Goal: Navigation & Orientation: Find specific page/section

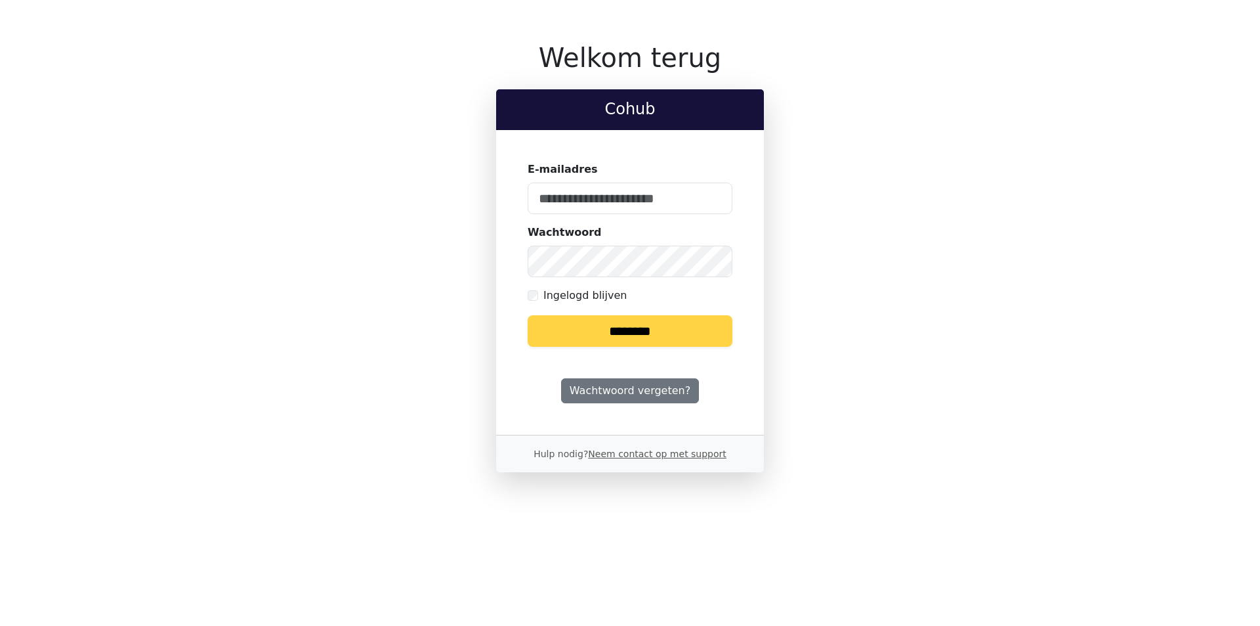
type input "**********"
click at [288, 237] on div "**********" at bounding box center [630, 257] width 851 height 430
click at [528, 315] on input "********" at bounding box center [630, 331] width 205 height 32
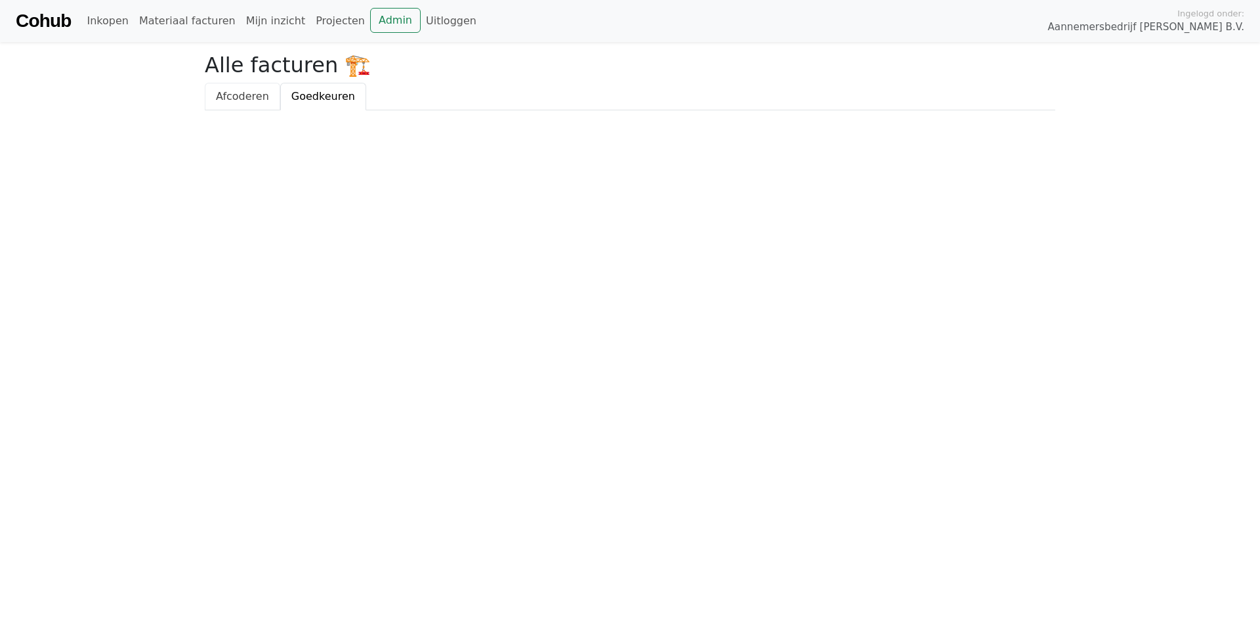
click at [238, 96] on span "Afcoderen" at bounding box center [242, 96] width 53 height 12
click at [320, 98] on span "Goedkeuren" at bounding box center [323, 96] width 64 height 12
click at [250, 21] on link "Mijn inzicht" at bounding box center [276, 21] width 70 height 26
click at [243, 88] on link "Afcoderen" at bounding box center [242, 97] width 75 height 28
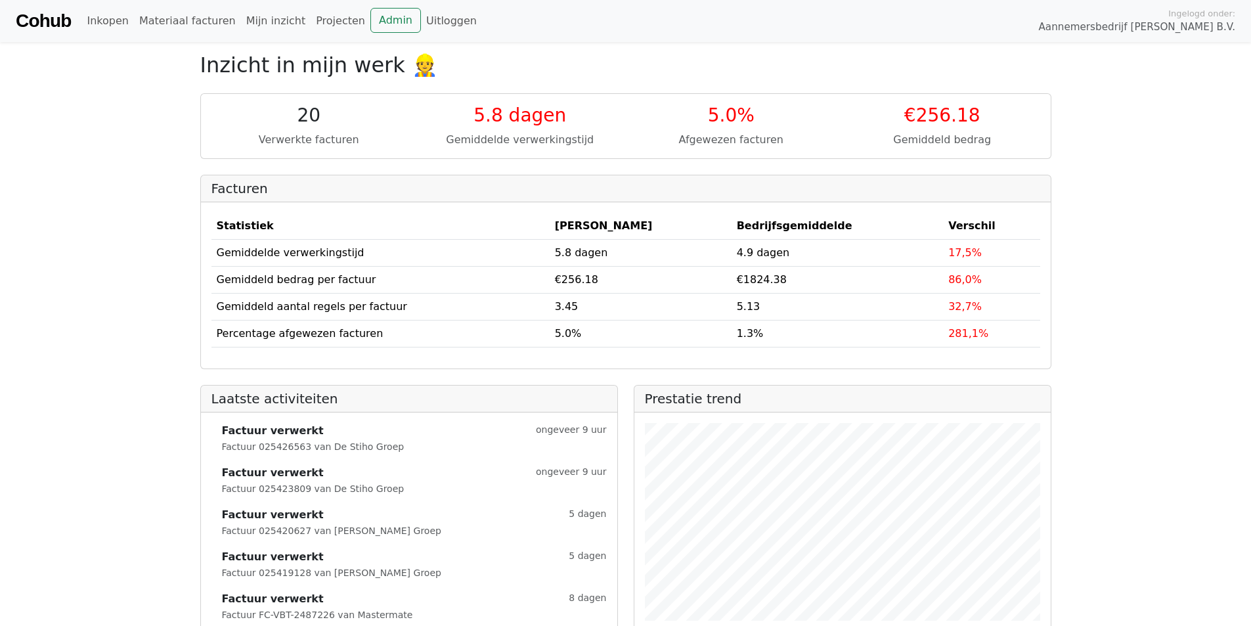
scroll to position [34, 0]
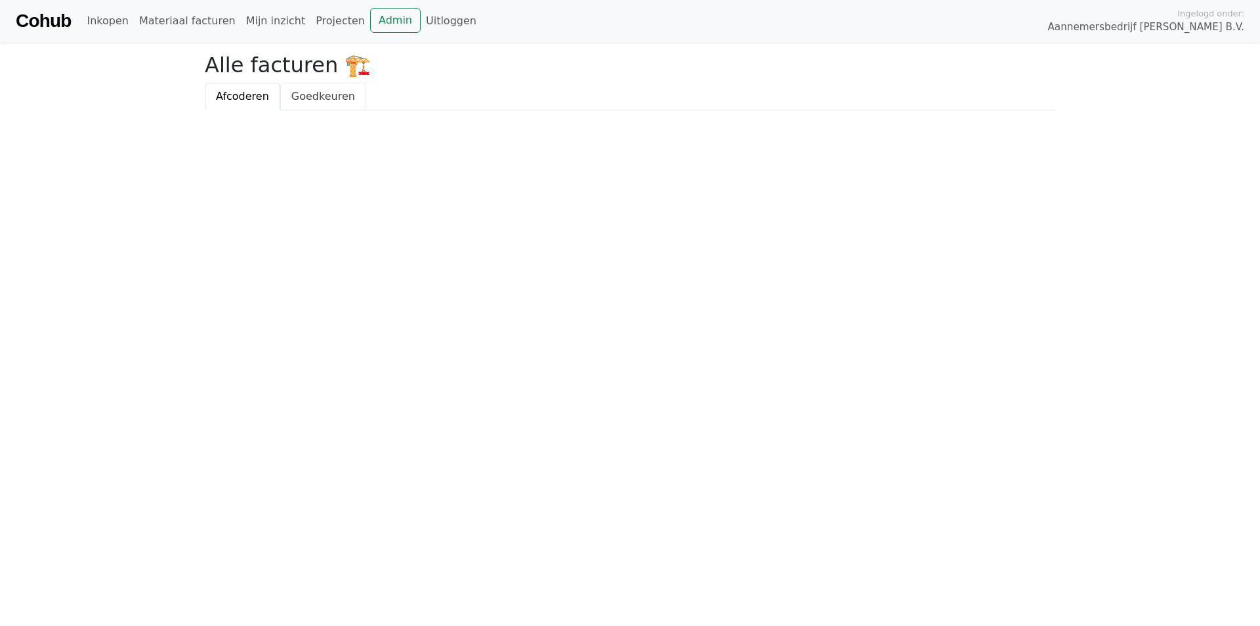
click at [315, 98] on span "Goedkeuren" at bounding box center [323, 96] width 64 height 12
click at [265, 102] on link "Afcoderen" at bounding box center [242, 97] width 75 height 28
click at [318, 24] on link "Projecten" at bounding box center [340, 21] width 60 height 26
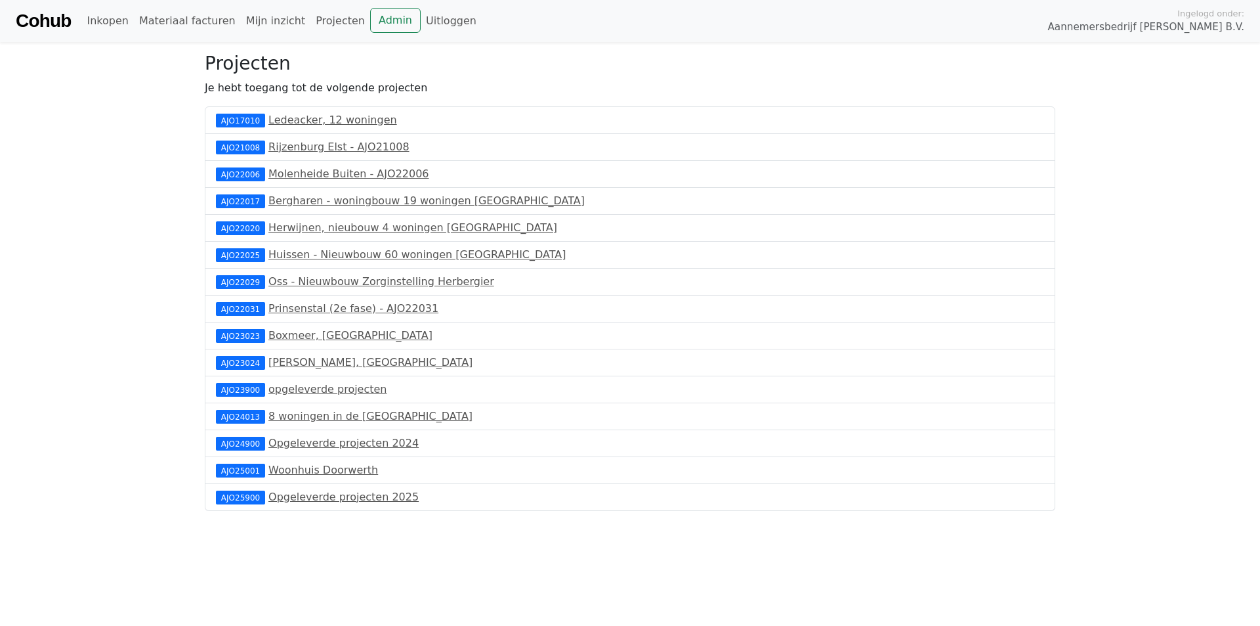
click at [258, 337] on div "AJO23023" at bounding box center [240, 335] width 49 height 13
click at [268, 335] on link "Boxmeer, Steenstraat" at bounding box center [350, 335] width 164 height 12
click at [270, 471] on link "Woonhuis Doorwerth" at bounding box center [323, 469] width 110 height 12
click at [310, 496] on link "Opgeleverde projecten 2025" at bounding box center [343, 496] width 150 height 12
click at [285, 121] on link "Ledeacker, 12 woningen" at bounding box center [332, 120] width 129 height 12
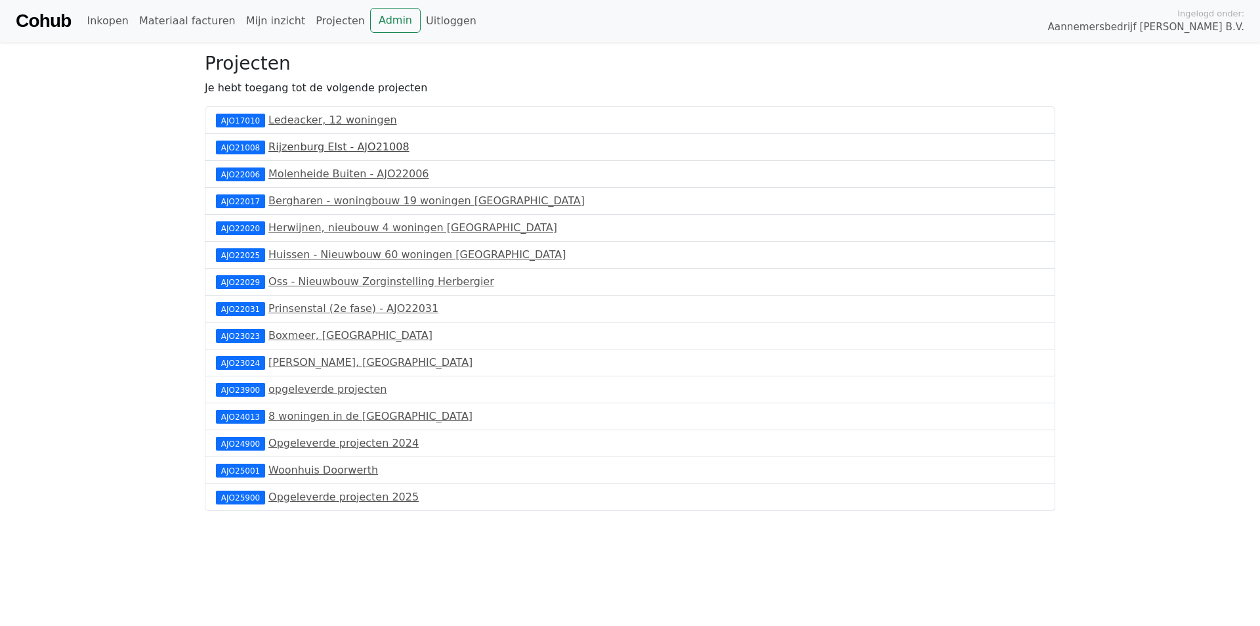
click at [305, 152] on link "Rijzenburg Elst - AJO21008" at bounding box center [338, 146] width 141 height 12
click at [293, 169] on link "Molenheide Buiten - AJO22006" at bounding box center [348, 173] width 160 height 12
click at [280, 255] on link "Huissen - Nieuwbouw 60 woningen Het Slingerbos" at bounding box center [416, 254] width 297 height 12
click at [327, 286] on link "Oss - Nieuwbouw Zorginstelling Herbergier" at bounding box center [381, 281] width 226 height 12
click at [307, 303] on link "Prinsenstal (2e fase) - AJO22031" at bounding box center [353, 308] width 170 height 12
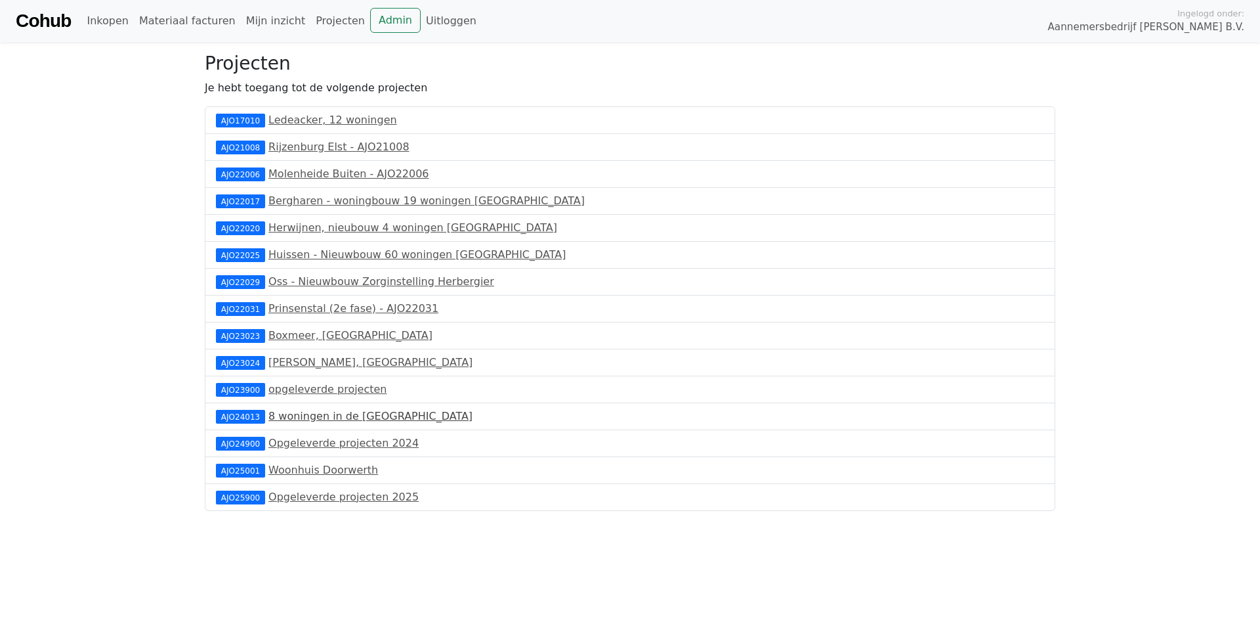
click at [331, 415] on link "8 woningen in de Pals" at bounding box center [370, 416] width 204 height 12
click at [300, 472] on link "Woonhuis Doorwerth" at bounding box center [323, 469] width 110 height 12
click at [267, 26] on link "Mijn inzicht" at bounding box center [276, 21] width 70 height 26
